Goal: Task Accomplishment & Management: Complete application form

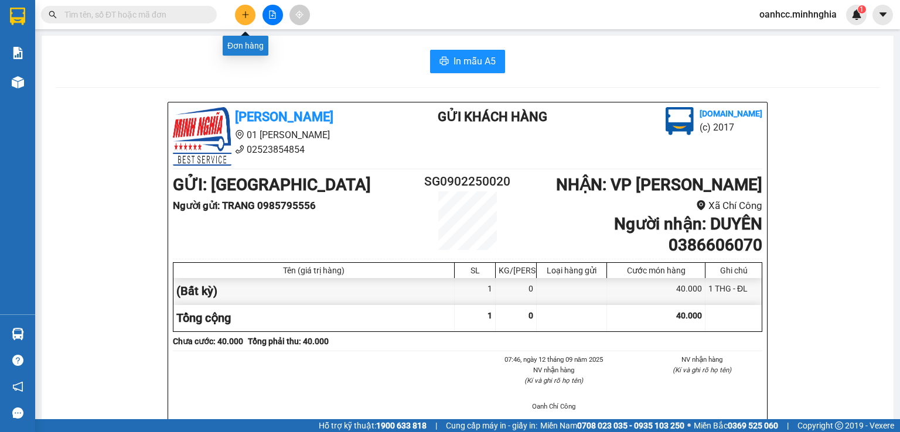
click at [245, 19] on button at bounding box center [245, 15] width 21 height 21
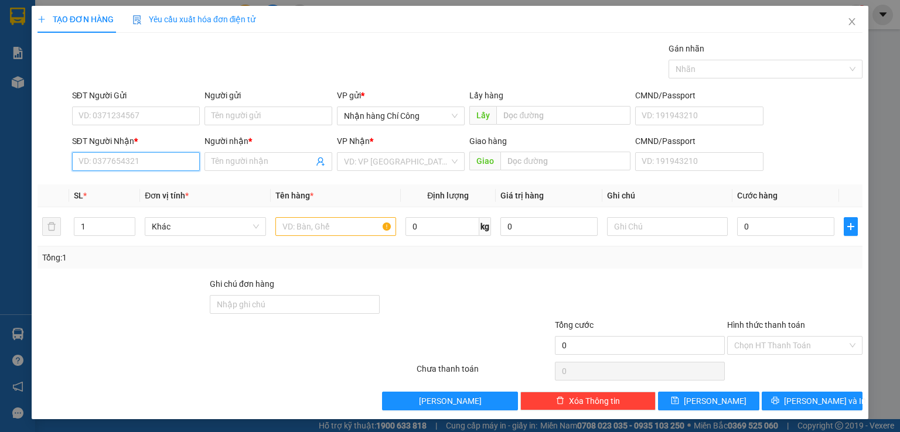
click at [122, 159] on input "SĐT Người Nhận *" at bounding box center [136, 161] width 128 height 19
click at [141, 183] on div "0977041992 - THOA SG" at bounding box center [134, 184] width 112 height 13
type input "0977041992"
type input "THOA SG"
type input "0977041992"
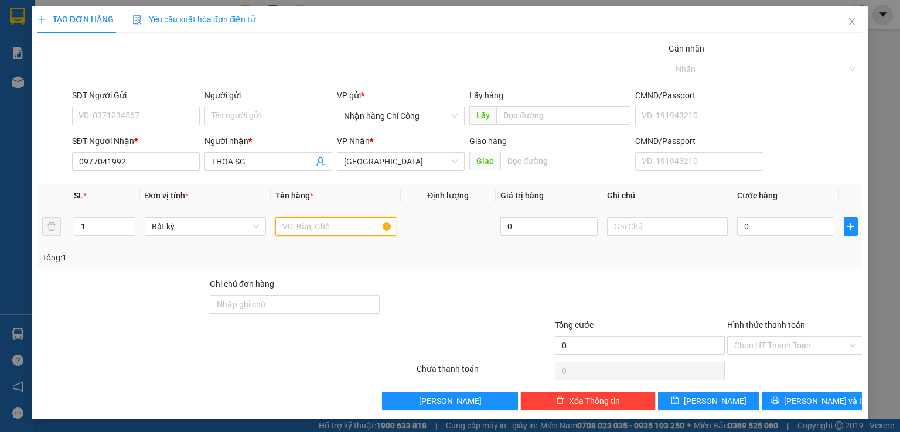
click at [368, 230] on input "text" at bounding box center [335, 226] width 121 height 19
type input "816"
click at [626, 223] on input "text" at bounding box center [667, 226] width 121 height 19
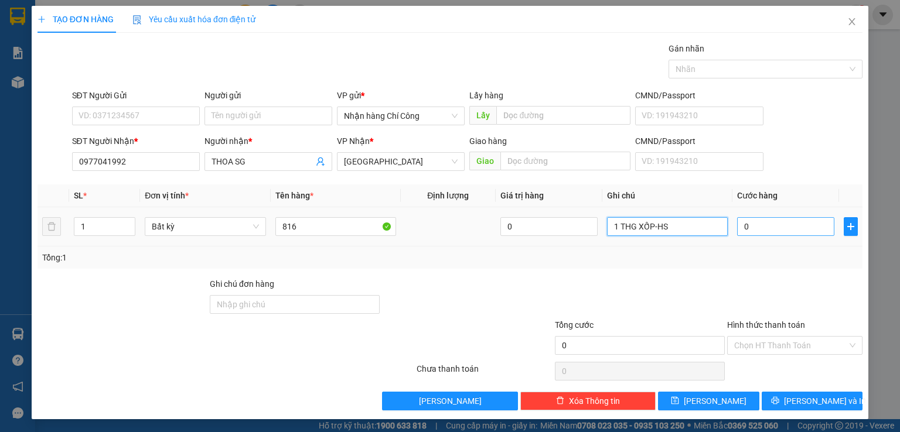
type input "1 THG XỐP-HS"
click at [774, 229] on input "0" at bounding box center [785, 226] width 97 height 19
type input "4"
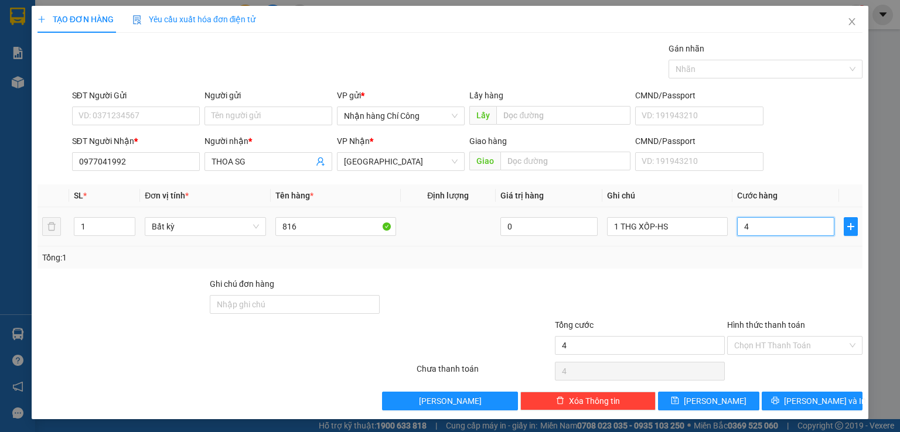
type input "40"
type input "40.000"
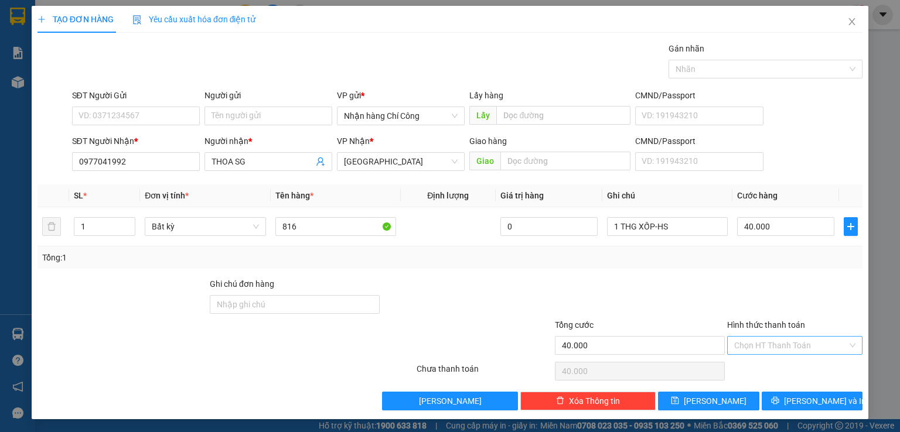
click at [762, 343] on input "Hình thức thanh toán" at bounding box center [790, 346] width 113 height 18
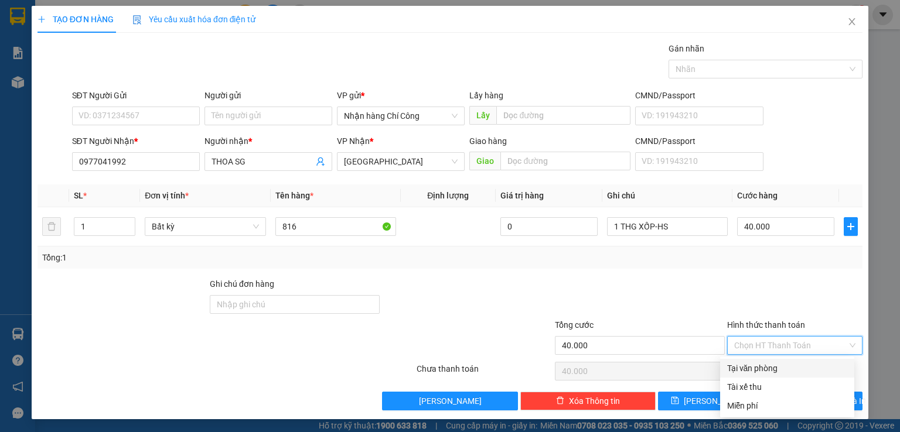
click at [760, 366] on div "Tại văn phòng" at bounding box center [787, 368] width 120 height 13
type input "0"
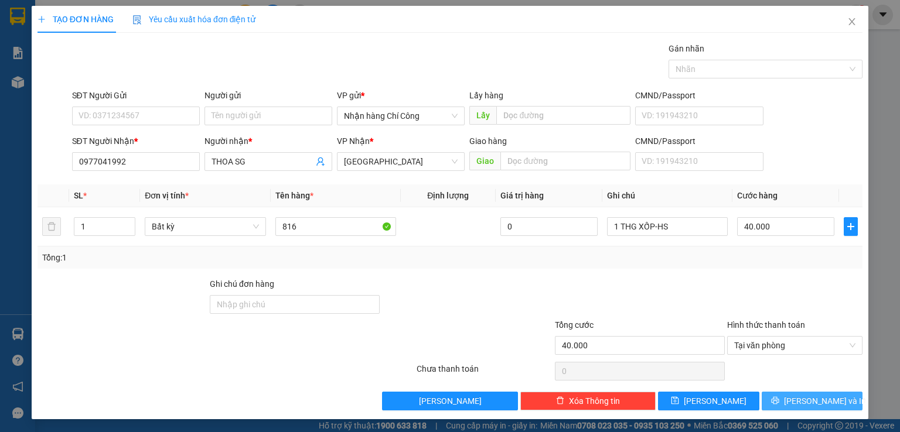
click at [794, 397] on button "[PERSON_NAME] và In" at bounding box center [812, 401] width 101 height 19
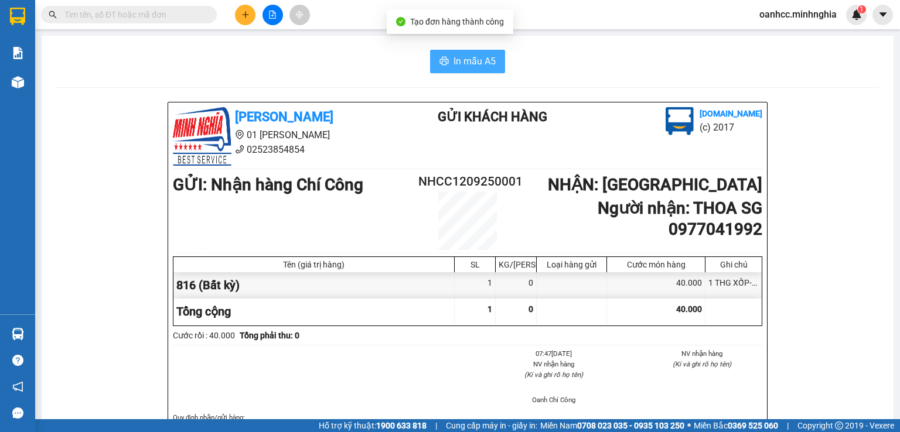
click at [459, 65] on span "In mẫu A5" at bounding box center [474, 61] width 42 height 15
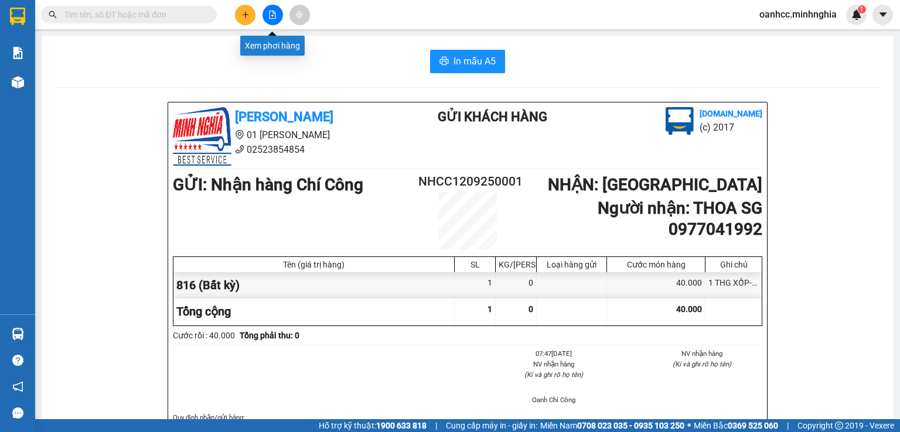
click at [274, 21] on button at bounding box center [272, 15] width 21 height 21
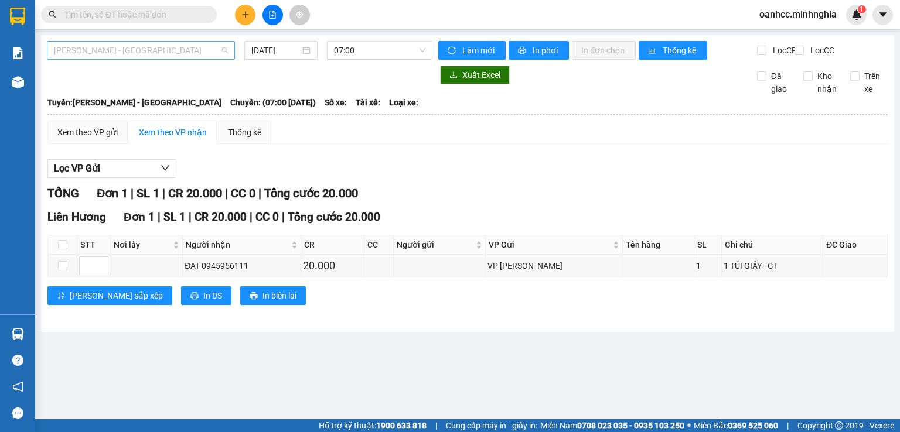
click at [132, 54] on span "Phan Rí - Sài Gòn" at bounding box center [141, 51] width 174 height 18
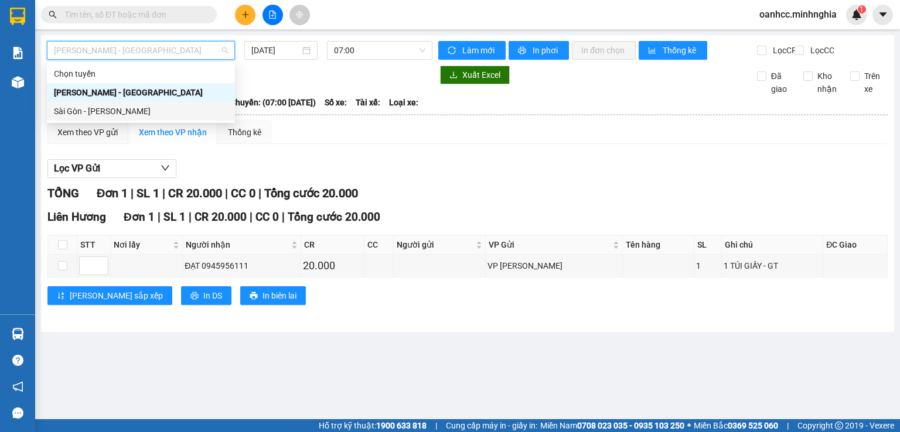
click at [108, 114] on div "Sài Gòn - Phan Rí" at bounding box center [141, 111] width 174 height 13
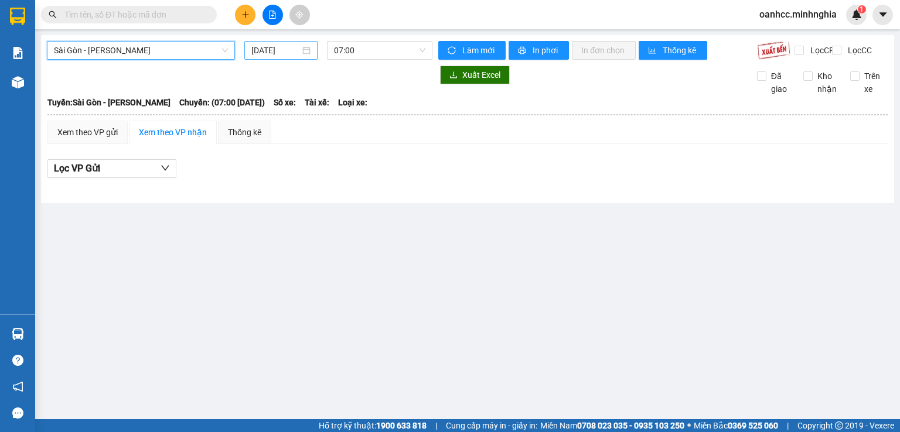
click at [289, 54] on input "12/09/2025" at bounding box center [275, 50] width 48 height 13
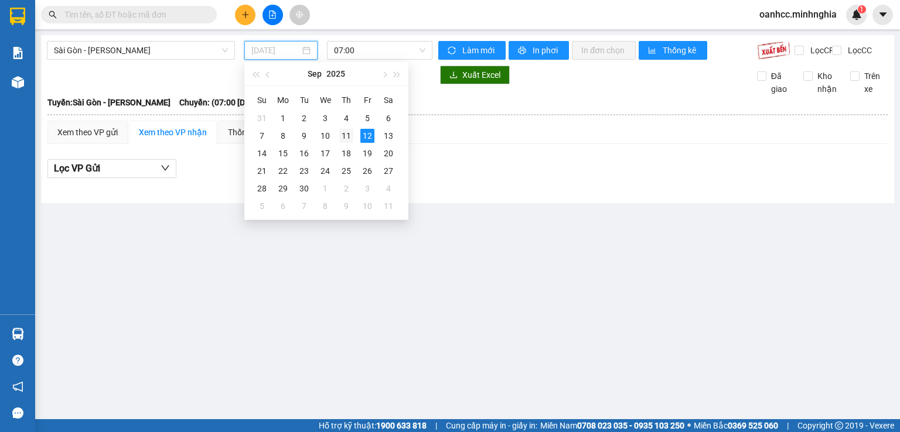
click at [346, 136] on div "11" at bounding box center [346, 136] width 14 height 14
type input "11/09/2025"
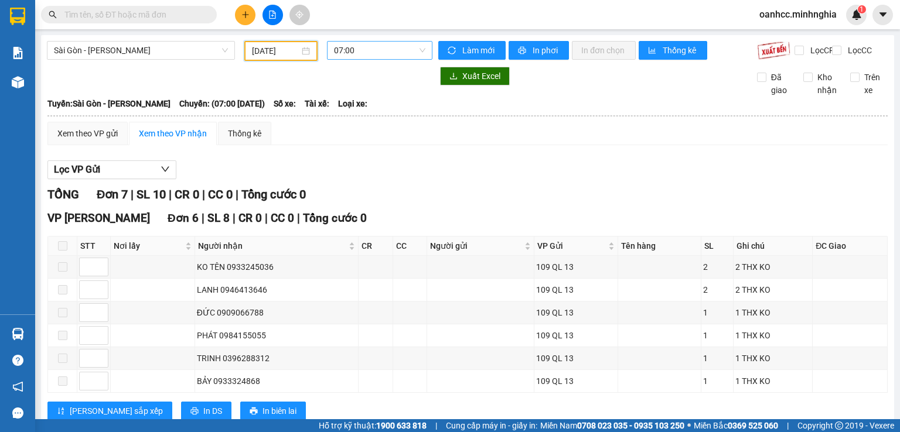
click at [371, 50] on span "07:00" at bounding box center [380, 51] width 92 height 18
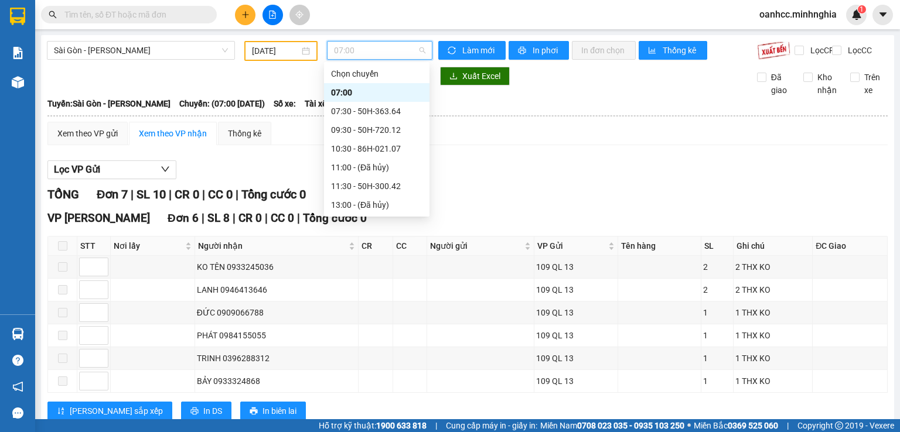
scroll to position [131, 0]
click at [378, 205] on div "22:00 - 86B-009.80" at bounding box center [376, 205] width 91 height 13
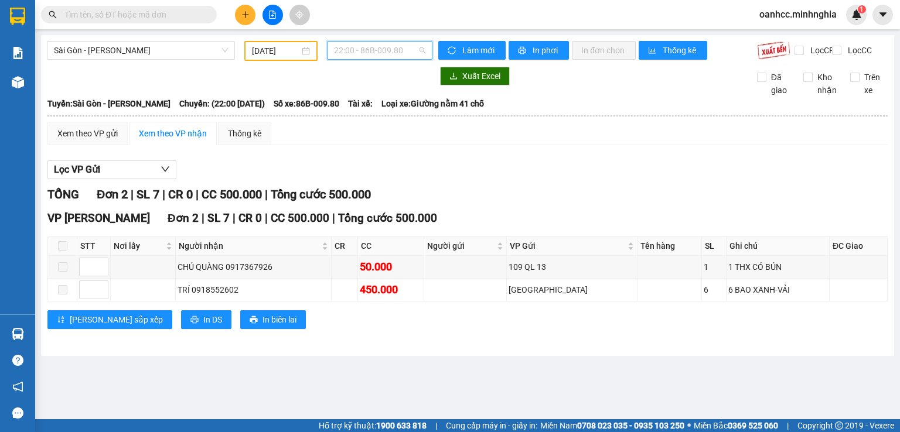
click at [372, 54] on span "22:00 - 86B-009.80" at bounding box center [380, 51] width 92 height 18
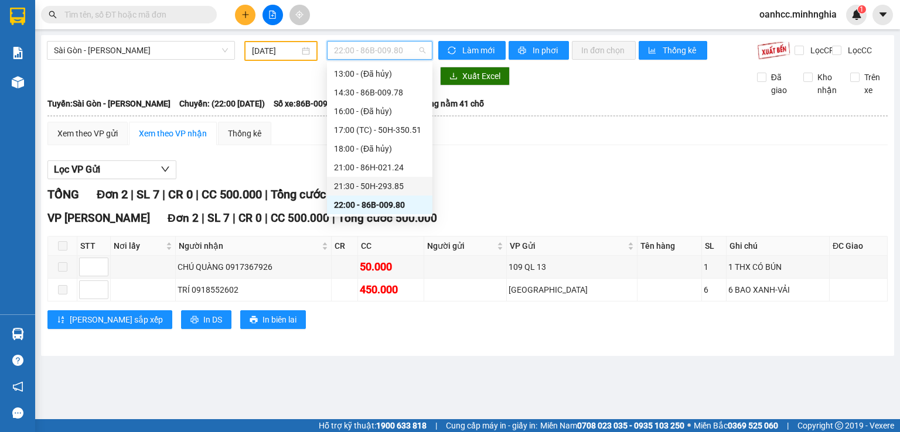
click at [367, 185] on div "21:30 - 50H-293.85" at bounding box center [379, 186] width 91 height 13
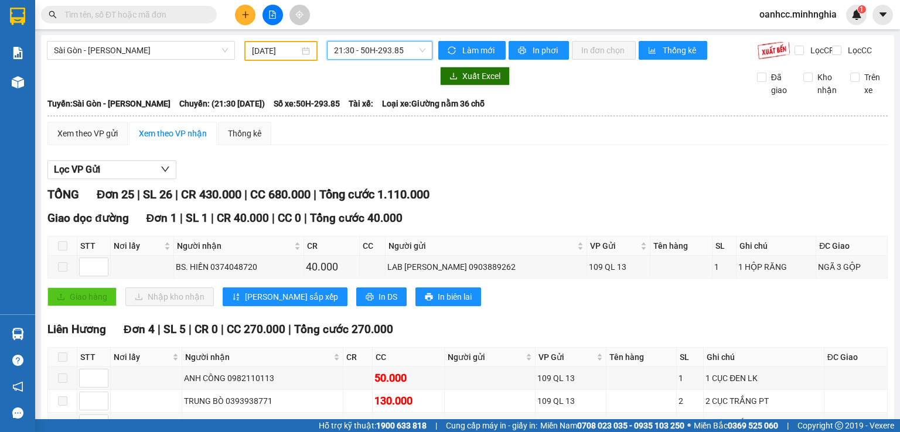
click at [380, 52] on span "21:30 - 50H-293.85" at bounding box center [380, 51] width 92 height 18
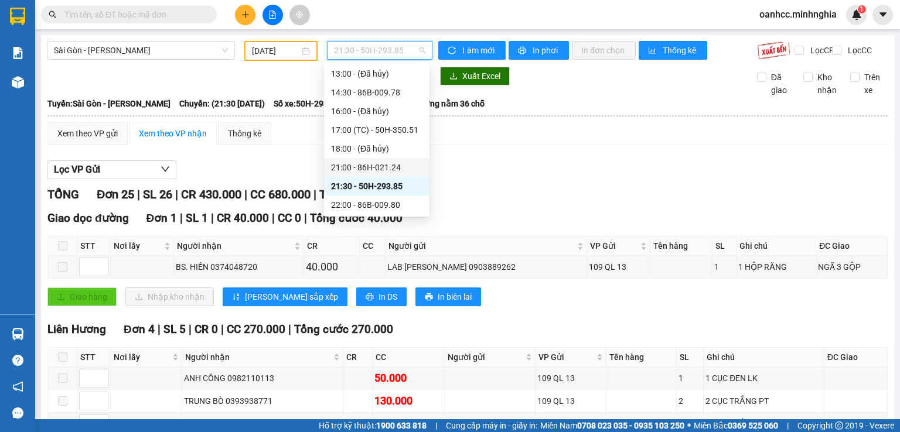
click at [368, 169] on div "21:00 - 86H-021.24" at bounding box center [376, 167] width 91 height 13
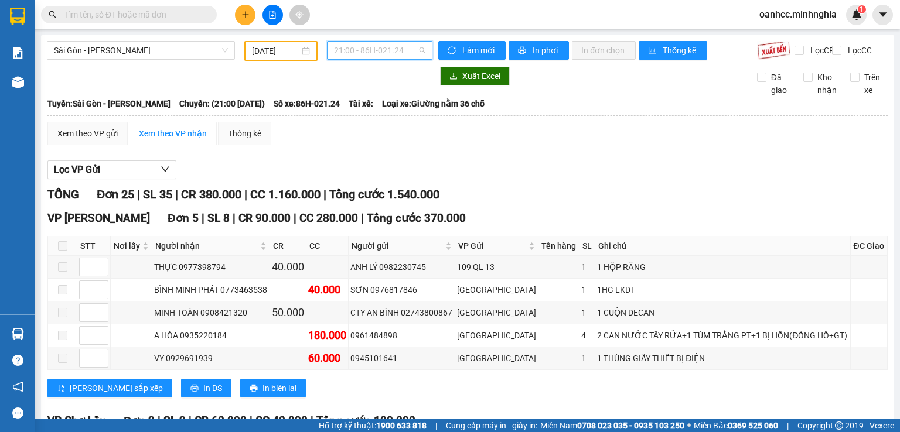
click at [373, 50] on span "21:00 - 86H-021.24" at bounding box center [380, 51] width 92 height 18
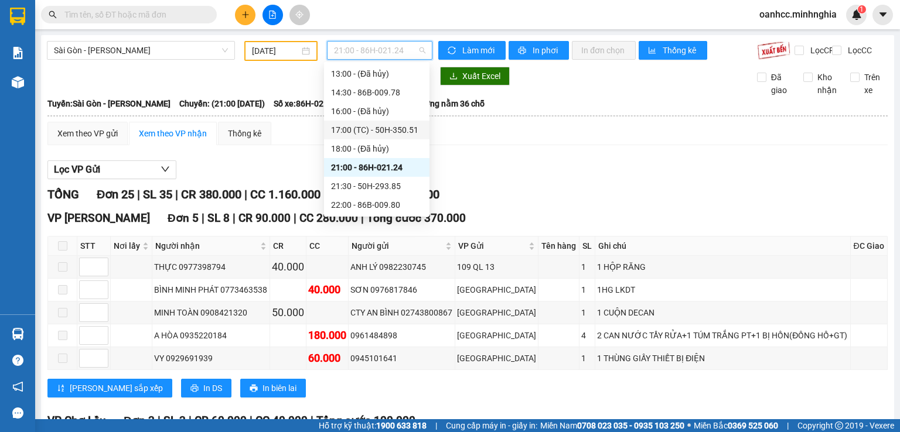
click at [371, 131] on div "17:00 (TC) - 50H-350.51" at bounding box center [376, 130] width 91 height 13
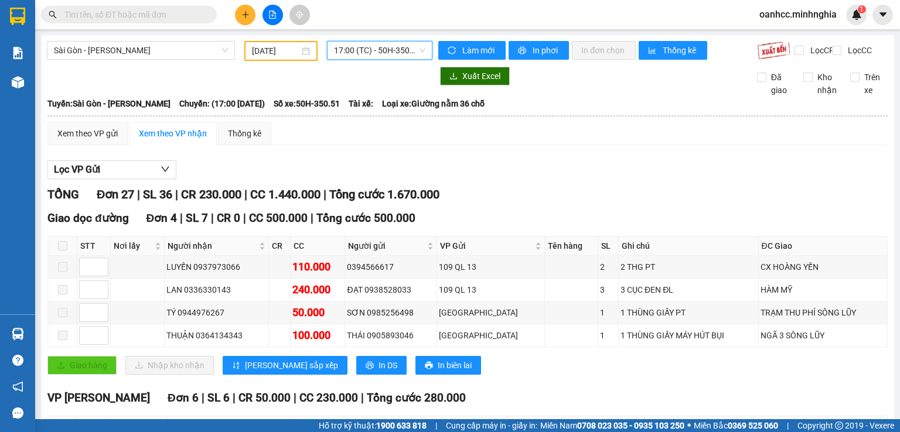
click at [363, 52] on span "17:00 (TC) - 50H-350.51" at bounding box center [380, 51] width 92 height 18
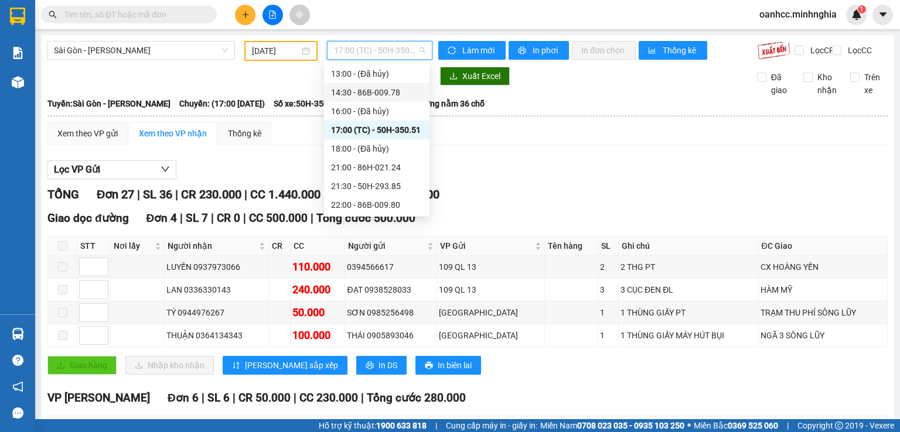
click at [371, 91] on div "14:30 - 86B-009.78" at bounding box center [376, 92] width 91 height 13
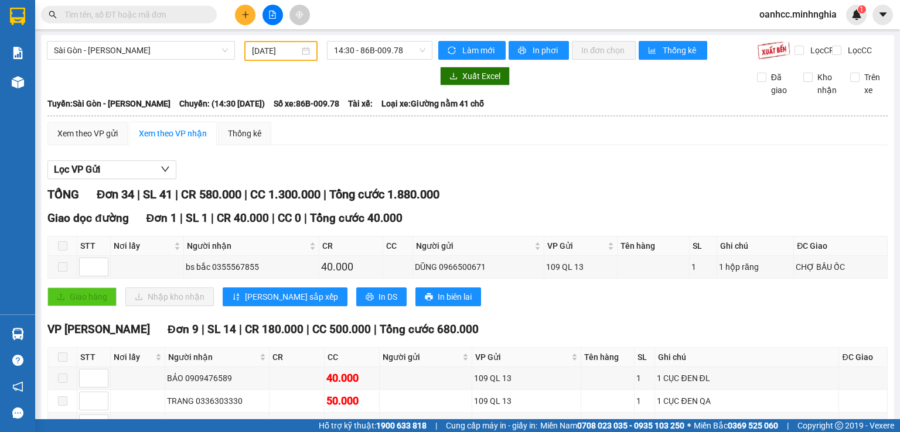
click at [369, 52] on span "14:30 - 86B-009.78" at bounding box center [380, 51] width 92 height 18
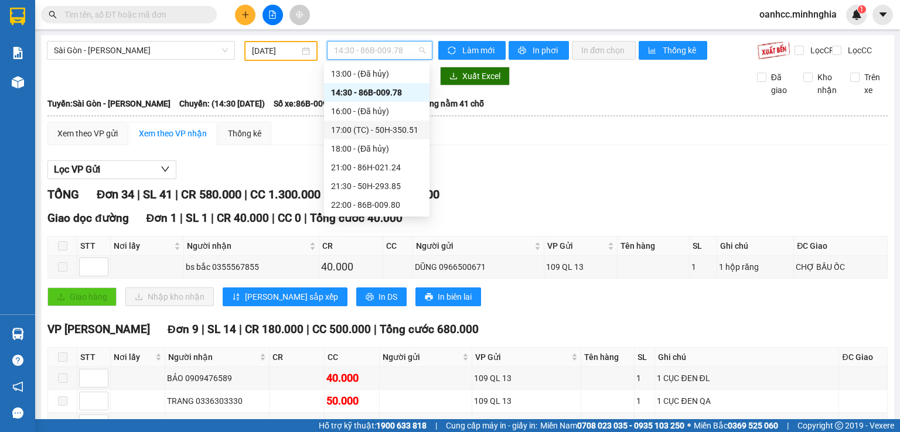
scroll to position [14, 0]
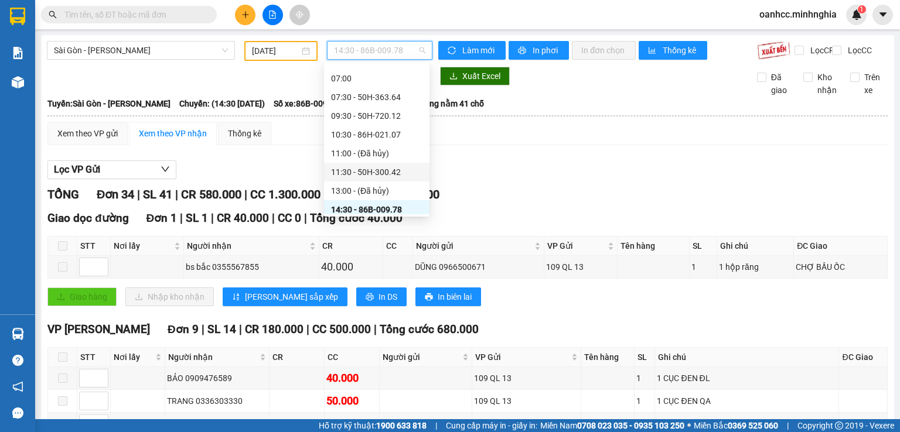
click at [364, 171] on div "11:30 - 50H-300.42" at bounding box center [376, 172] width 91 height 13
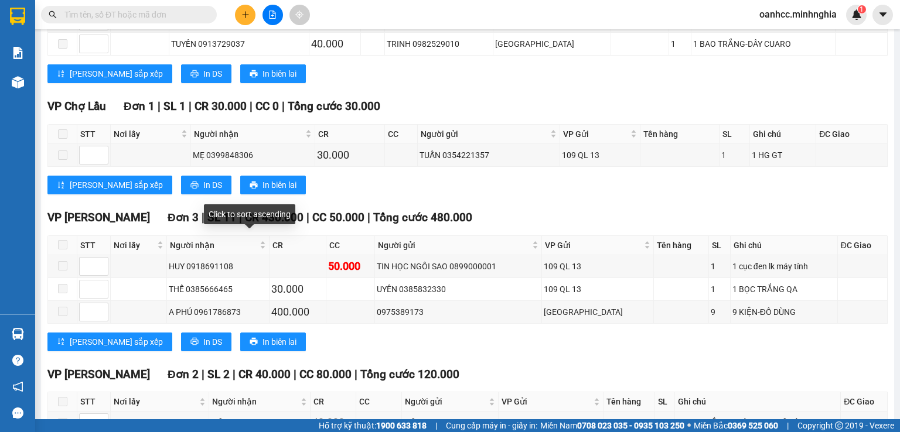
scroll to position [586, 0]
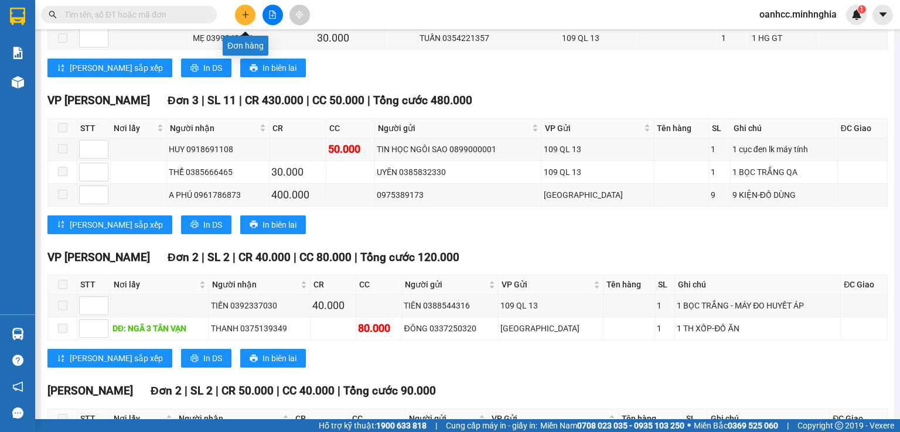
click at [246, 19] on button at bounding box center [245, 15] width 21 height 21
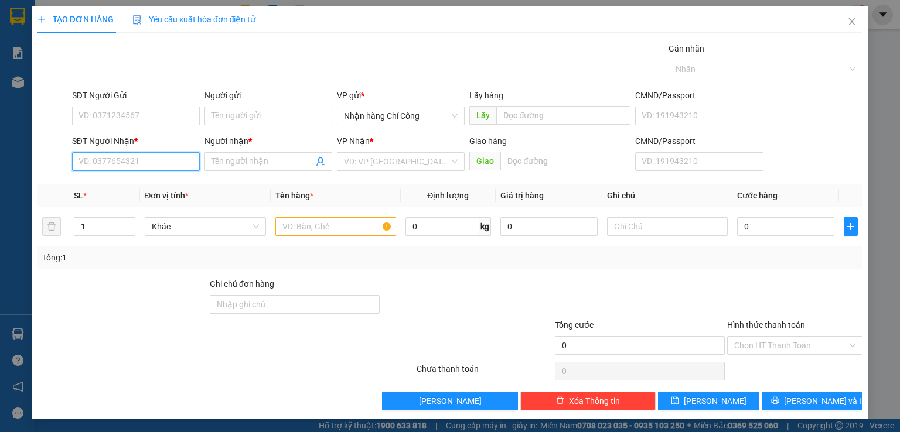
click at [142, 161] on input "SĐT Người Nhận *" at bounding box center [136, 161] width 128 height 19
type input "0"
click at [134, 187] on div "0339254491 - DŨNG" at bounding box center [134, 184] width 112 height 13
type input "0339254491"
type input "DŨNG"
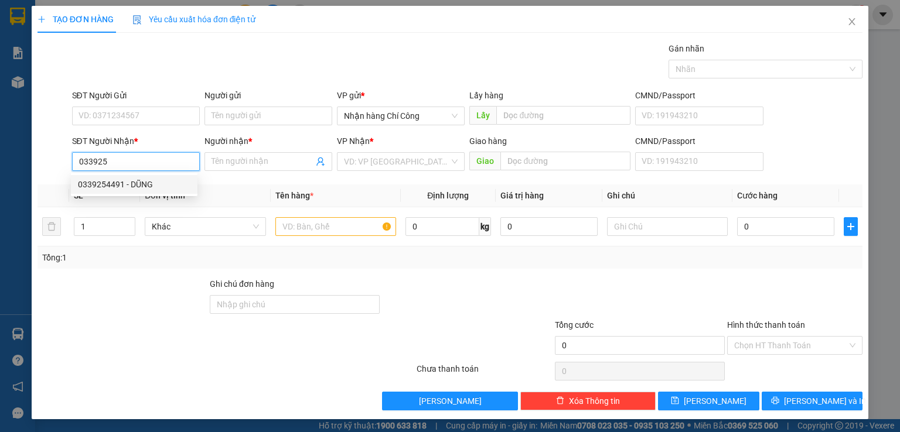
type input "CX 222 LONG KHÁNH"
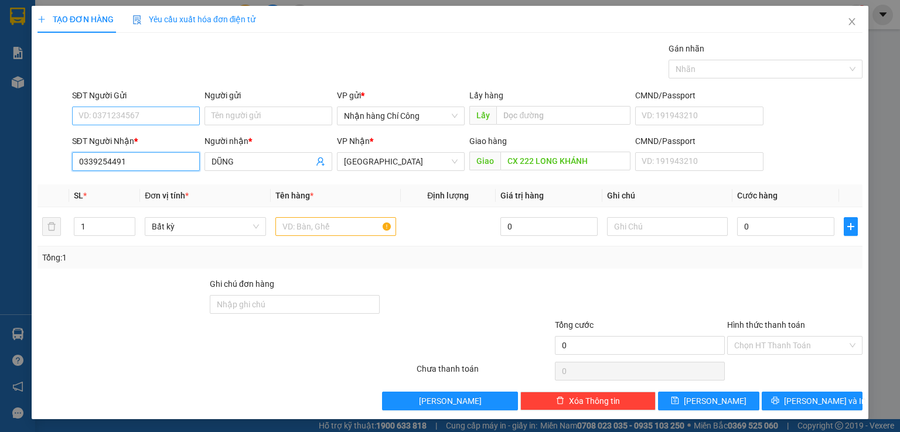
type input "0339254491"
click at [136, 113] on input "SĐT Người Gửi" at bounding box center [136, 116] width 128 height 19
click at [146, 138] on div "0346883534 - PHƯƠNG" at bounding box center [134, 138] width 112 height 13
type input "0346883534"
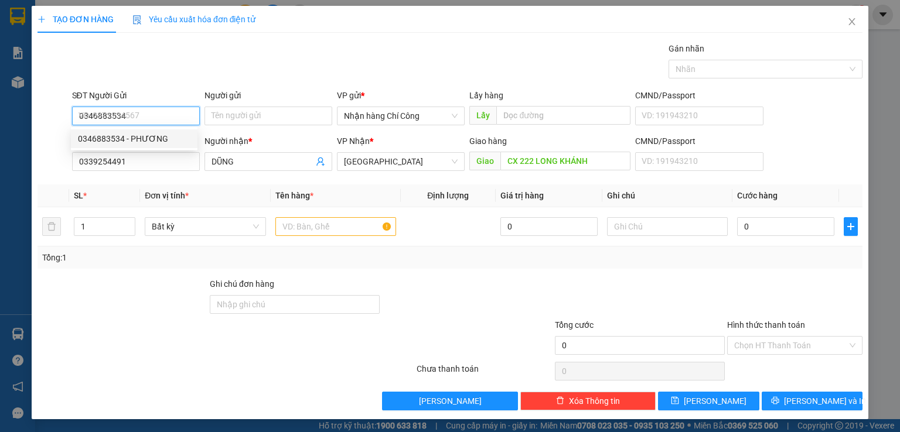
type input "PHƯƠNG"
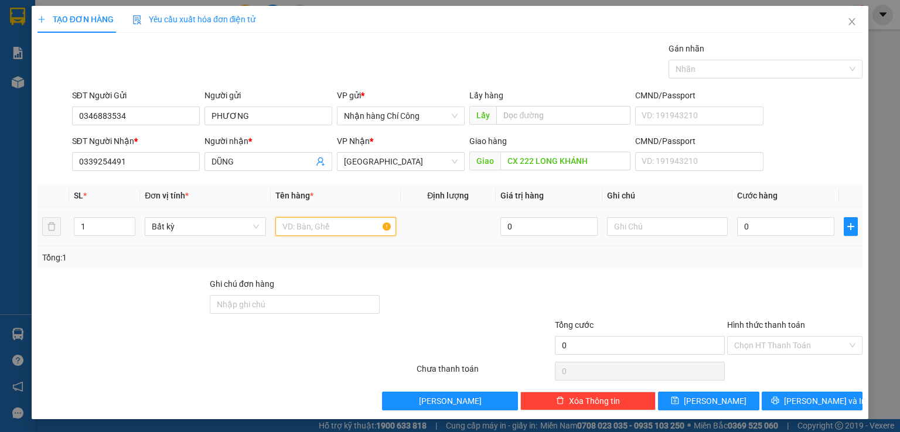
click at [333, 225] on input "text" at bounding box center [335, 226] width 121 height 19
click at [640, 227] on input "text" at bounding box center [667, 226] width 121 height 19
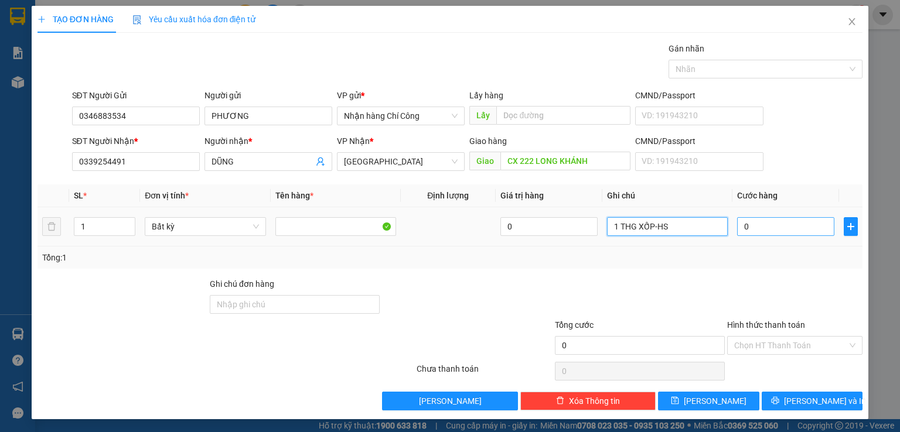
type input "1 THG XỐP-HS"
click at [764, 226] on input "0" at bounding box center [785, 226] width 97 height 19
type input "8"
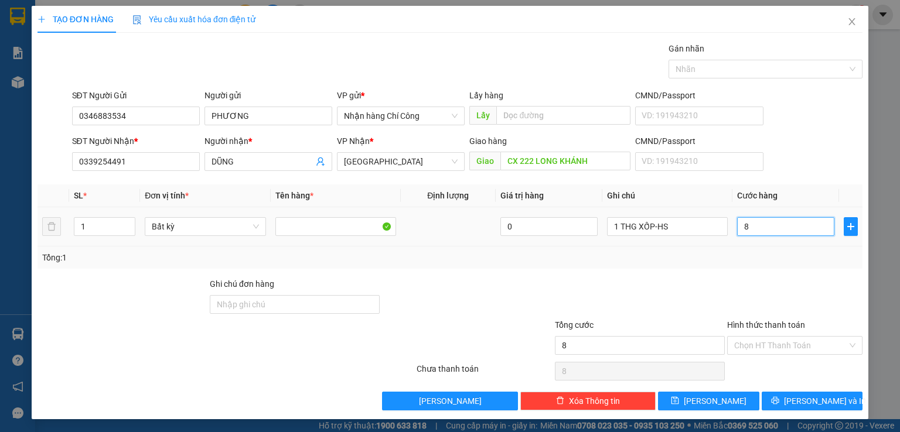
type input "80"
type input "80.000"
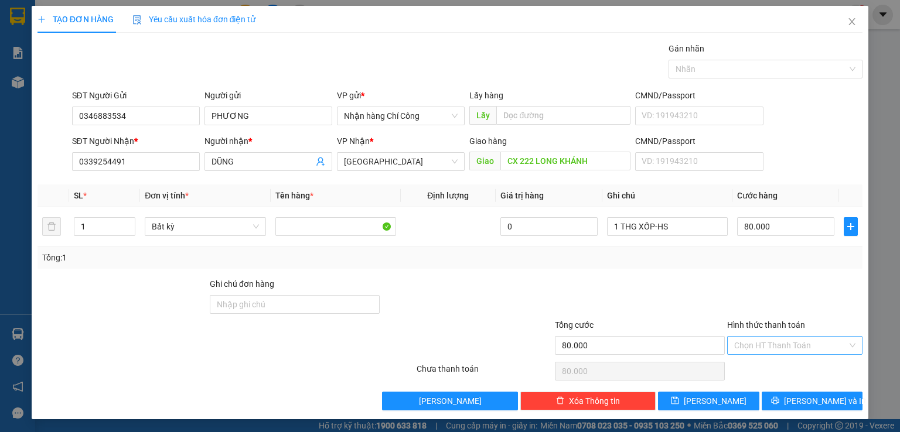
click at [761, 344] on input "Hình thức thanh toán" at bounding box center [790, 346] width 113 height 18
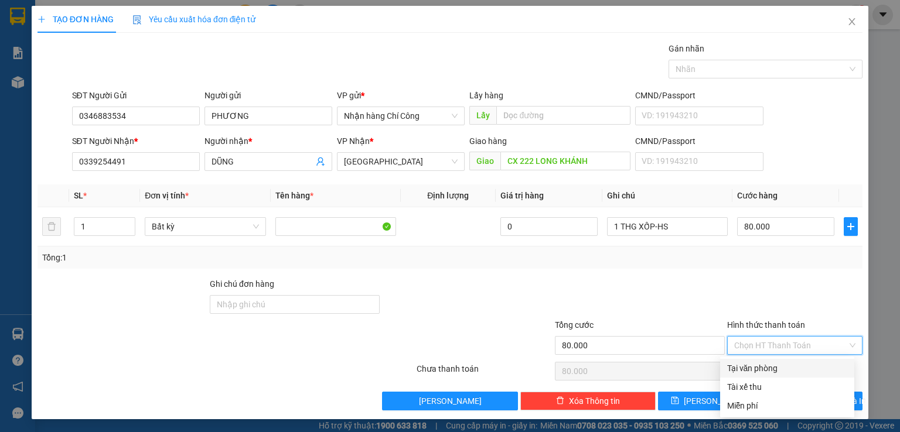
click at [754, 366] on div "Tại văn phòng" at bounding box center [787, 368] width 120 height 13
type input "0"
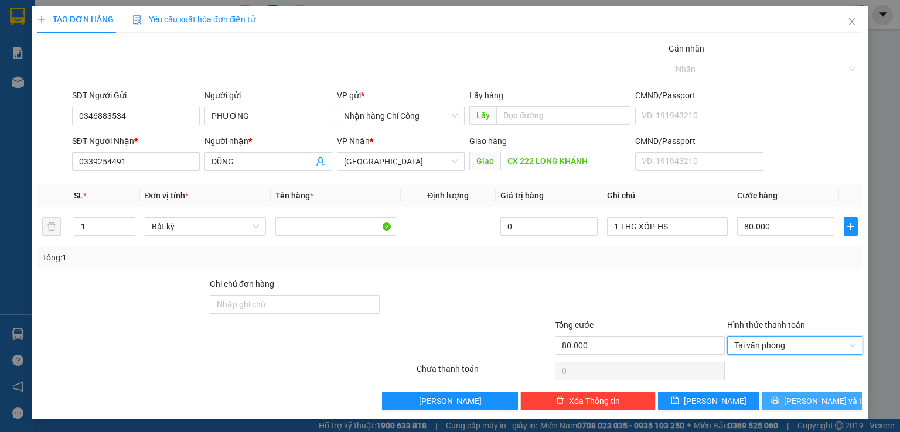
click at [779, 401] on icon "printer" at bounding box center [775, 401] width 8 height 8
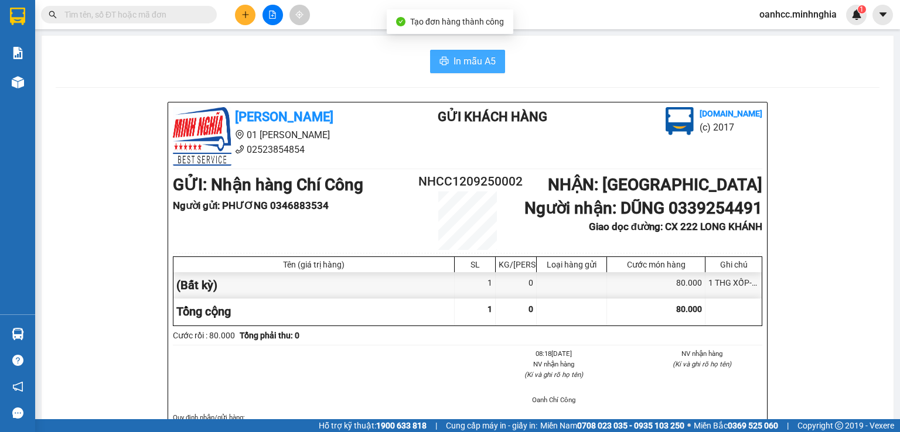
click at [455, 64] on span "In mẫu A5" at bounding box center [474, 61] width 42 height 15
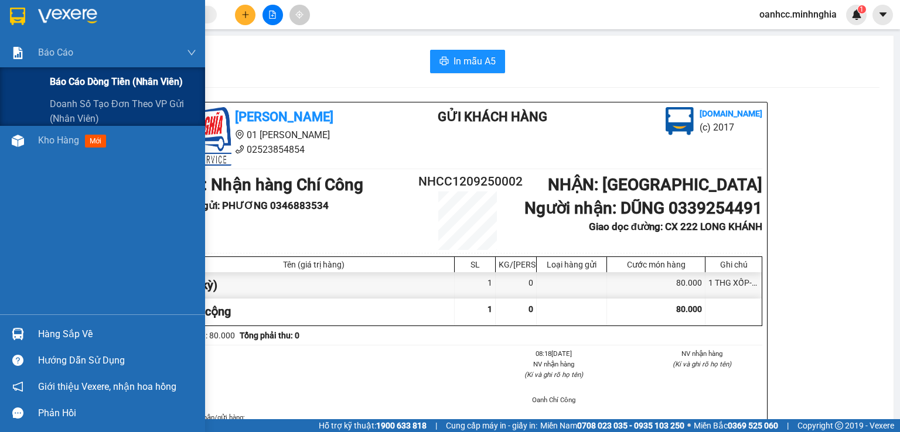
click at [98, 83] on span "Báo cáo dòng tiền (nhân viên)" at bounding box center [116, 81] width 133 height 15
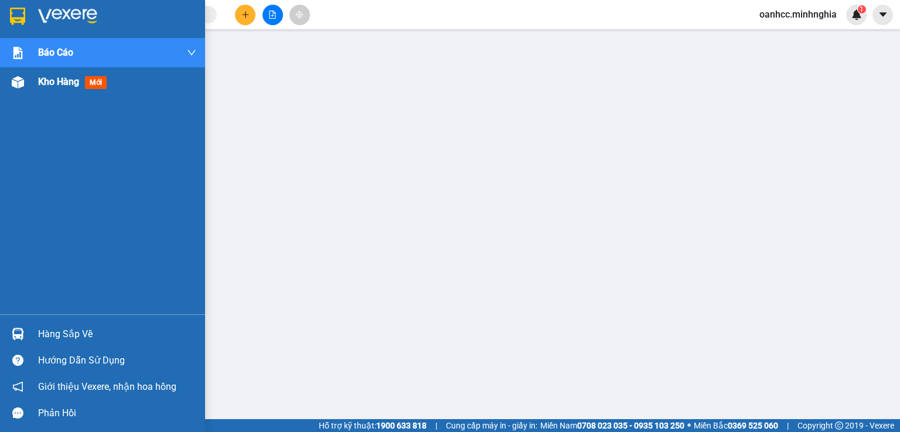
click at [68, 78] on span "Kho hàng" at bounding box center [58, 81] width 41 height 11
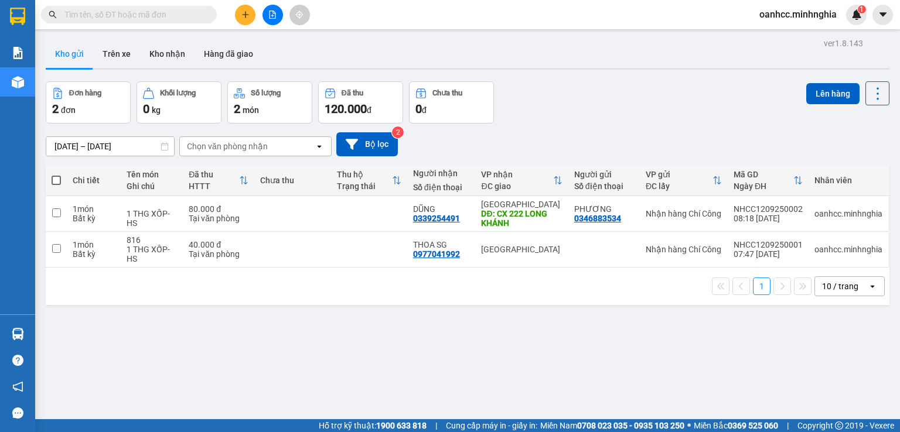
click at [55, 179] on span at bounding box center [56, 180] width 9 height 9
click at [56, 175] on input "checkbox" at bounding box center [56, 175] width 0 height 0
checkbox input "true"
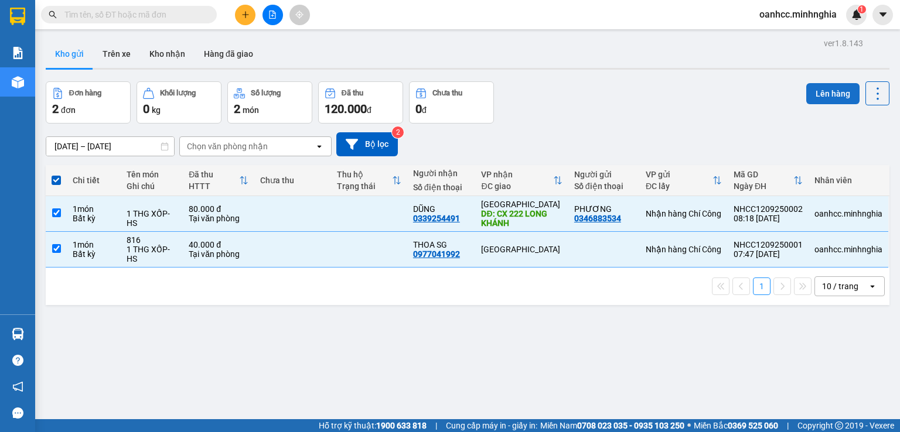
click at [825, 93] on button "Lên hàng" at bounding box center [832, 93] width 53 height 21
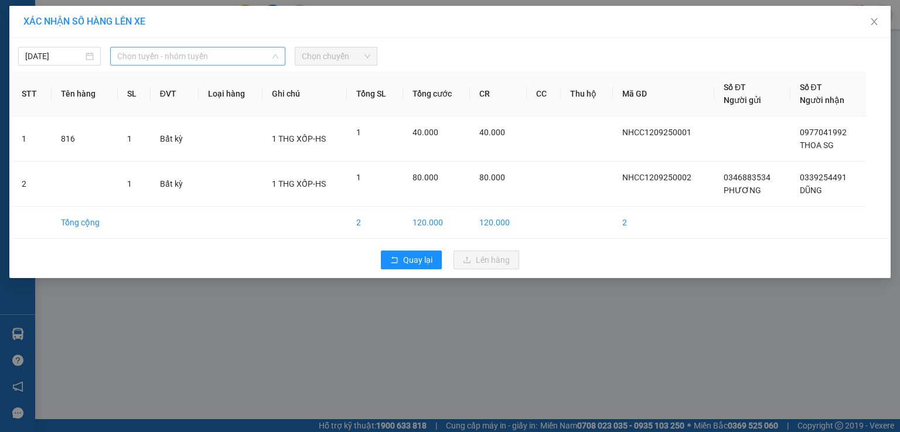
click at [186, 58] on span "Chọn tuyến - nhóm tuyến" at bounding box center [197, 56] width 161 height 18
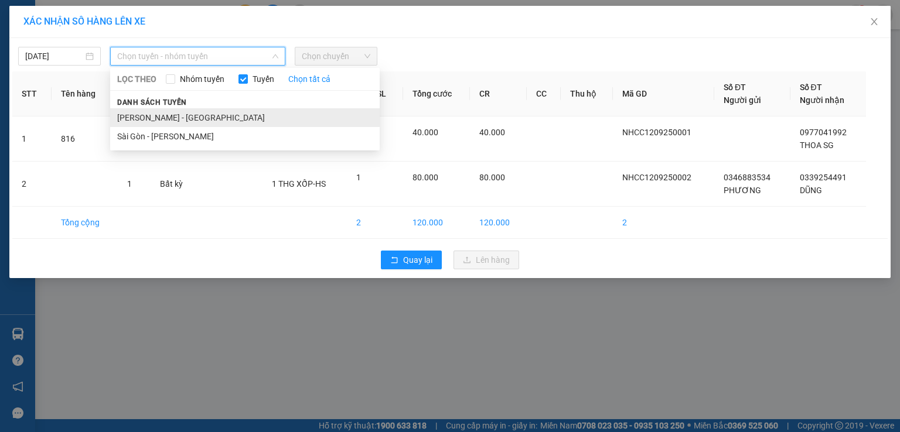
click at [156, 118] on li "[PERSON_NAME] - [GEOGRAPHIC_DATA]" at bounding box center [244, 117] width 269 height 19
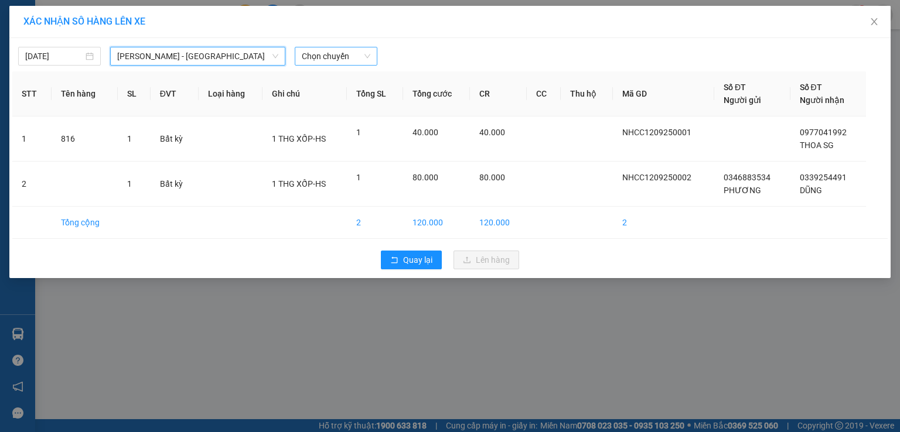
click at [337, 60] on span "Chọn chuyến" at bounding box center [336, 56] width 69 height 18
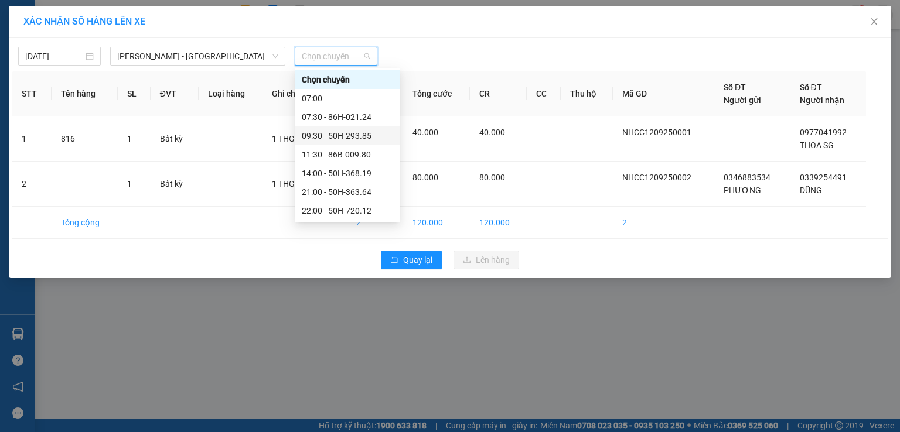
click at [337, 134] on div "09:30 - 50H-293.85" at bounding box center [347, 135] width 91 height 13
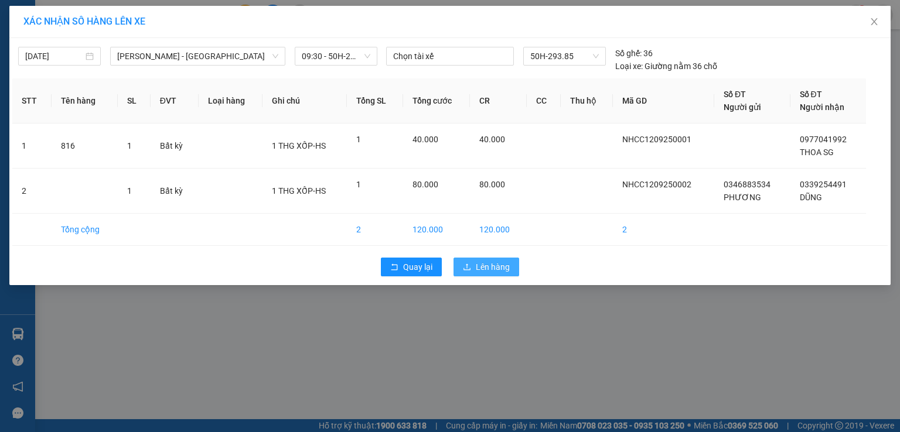
click at [497, 265] on span "Lên hàng" at bounding box center [493, 267] width 34 height 13
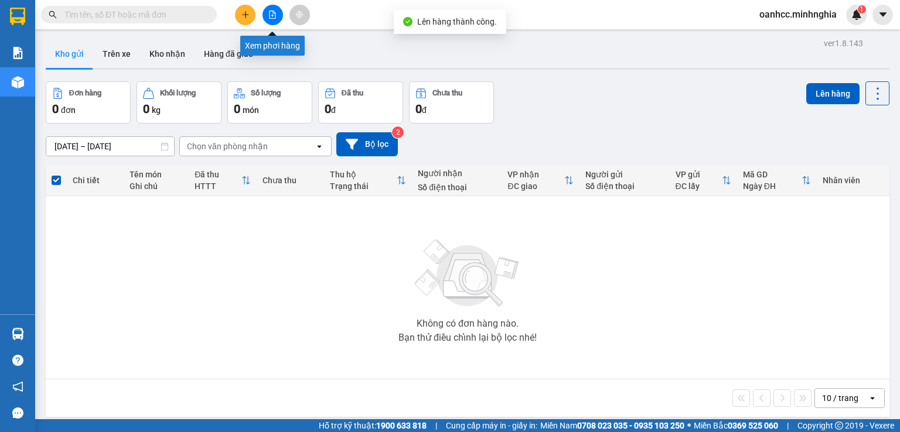
click at [274, 15] on icon "file-add" at bounding box center [272, 15] width 8 height 8
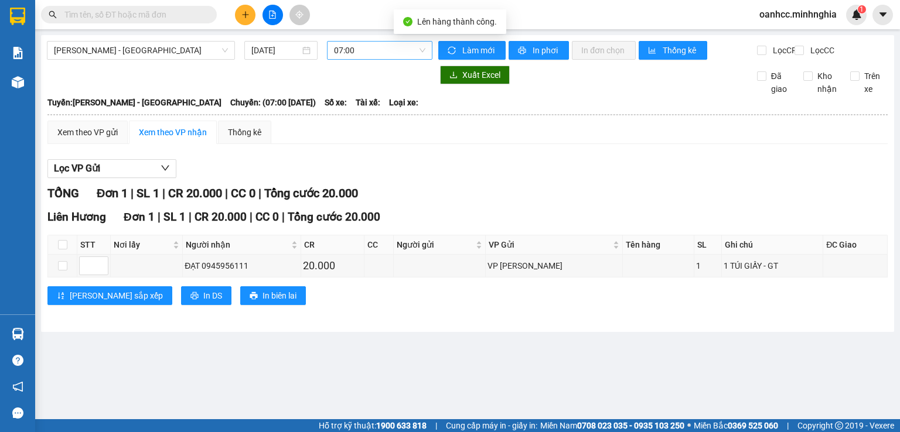
click at [371, 52] on span "07:00" at bounding box center [380, 51] width 92 height 18
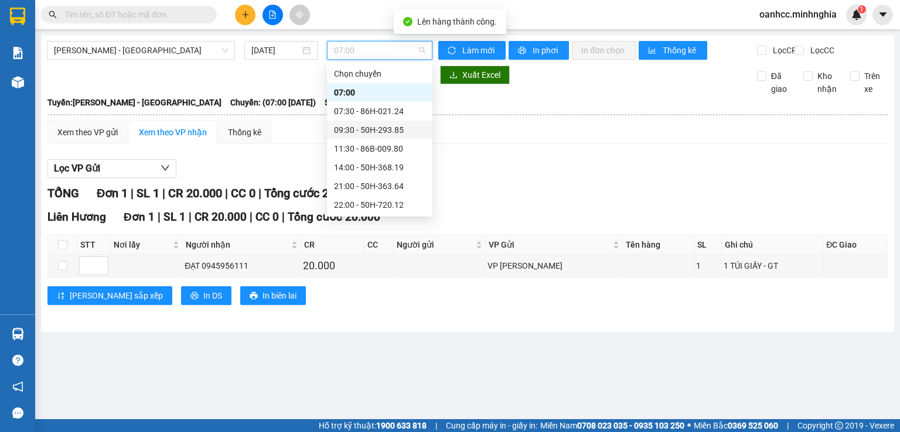
click at [361, 130] on div "09:30 - 50H-293.85" at bounding box center [379, 130] width 91 height 13
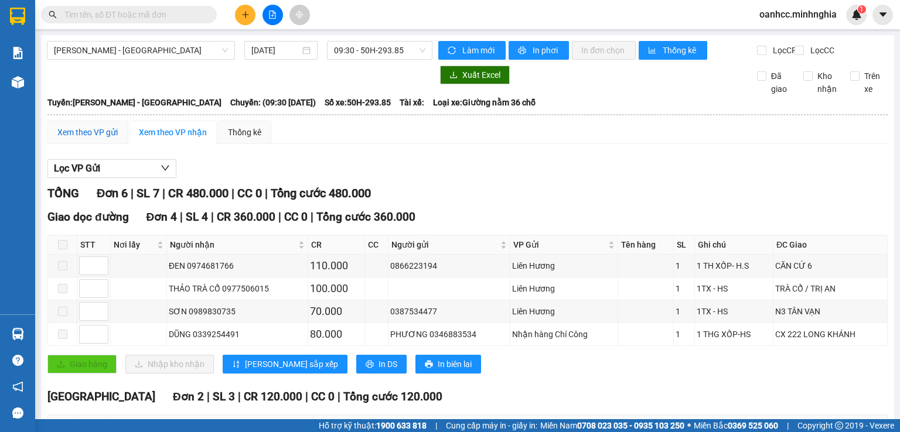
click at [111, 139] on div "Xem theo VP gửi" at bounding box center [87, 132] width 60 height 13
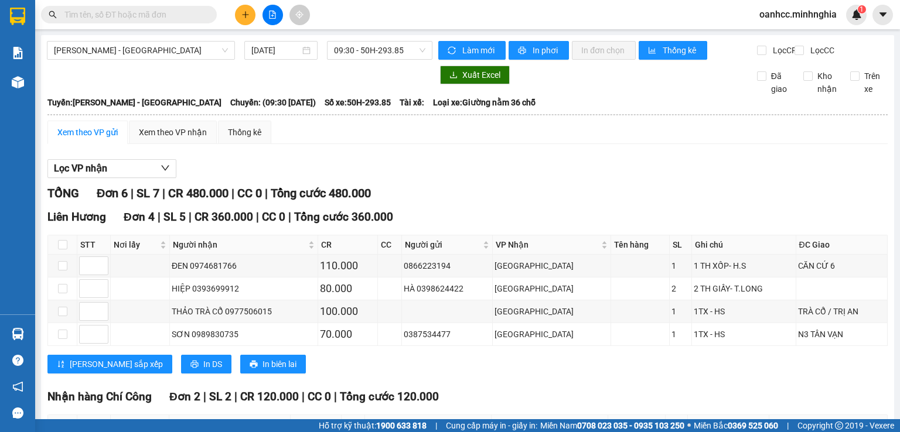
click at [653, 202] on div "TỔNG Đơn 6 | SL 7 | CR 480.000 | CC 0 | Tổng cước 480.000" at bounding box center [467, 194] width 840 height 18
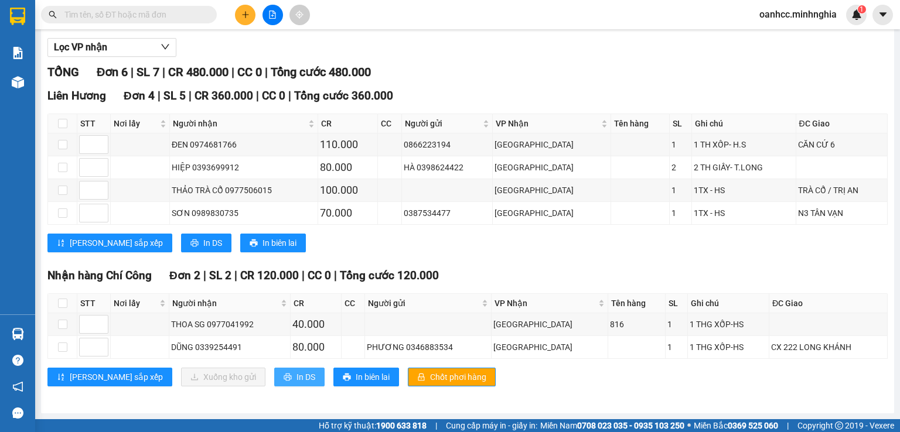
click at [274, 373] on button "In DS" at bounding box center [299, 377] width 50 height 19
drag, startPoint x: 688, startPoint y: 380, endPoint x: 473, endPoint y: 71, distance: 375.4
click at [473, 71] on div "TỔNG Đơn 6 | SL 7 | CR 480.000 | CC 0 | Tổng cước 480.000" at bounding box center [467, 72] width 840 height 18
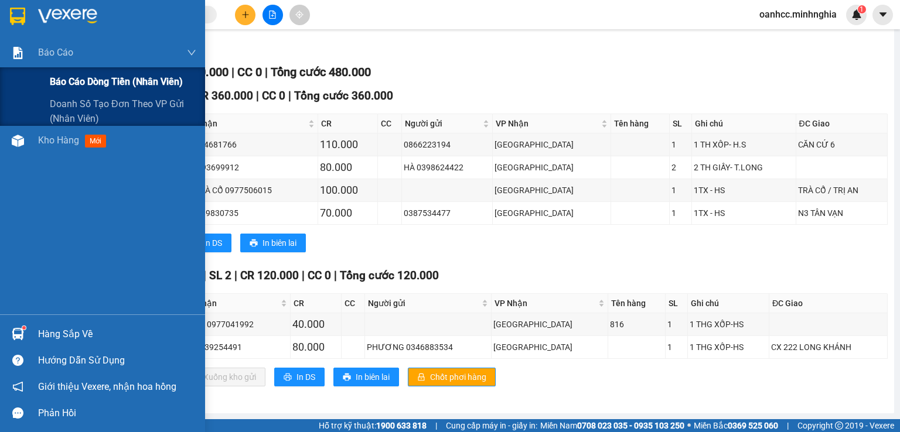
click at [89, 80] on span "Báo cáo dòng tiền (nhân viên)" at bounding box center [116, 81] width 133 height 15
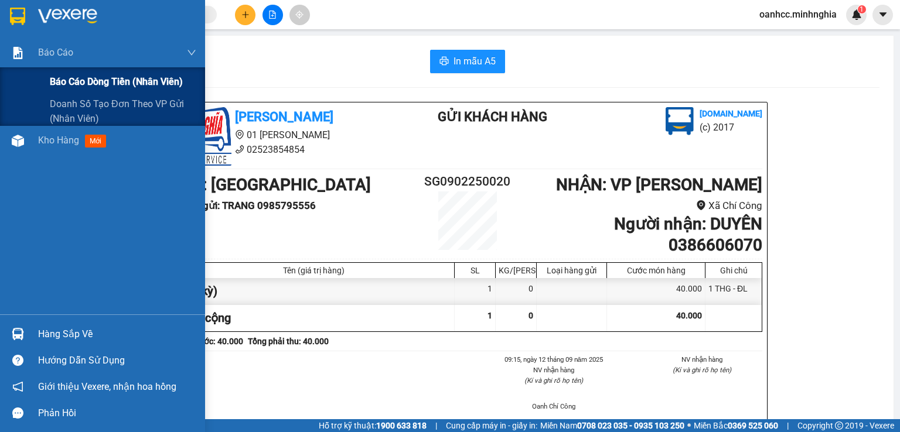
click at [89, 78] on span "Báo cáo dòng tiền (nhân viên)" at bounding box center [116, 81] width 133 height 15
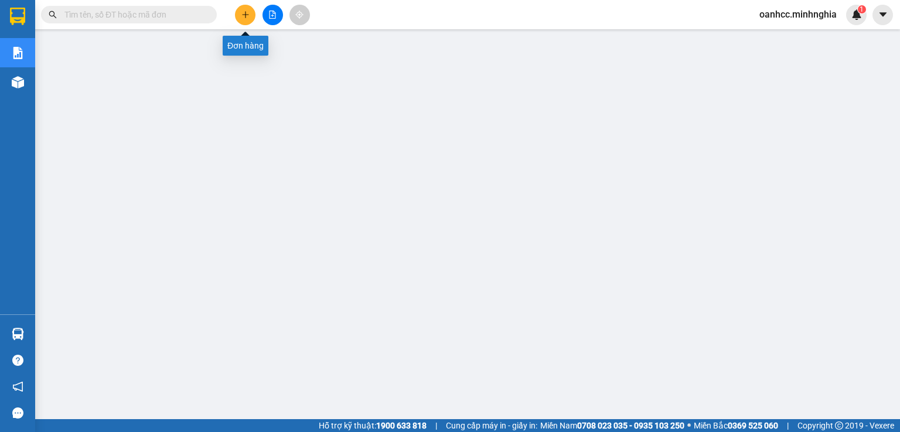
click at [246, 16] on icon "plus" at bounding box center [245, 15] width 8 height 8
